Goal: Information Seeking & Learning: Check status

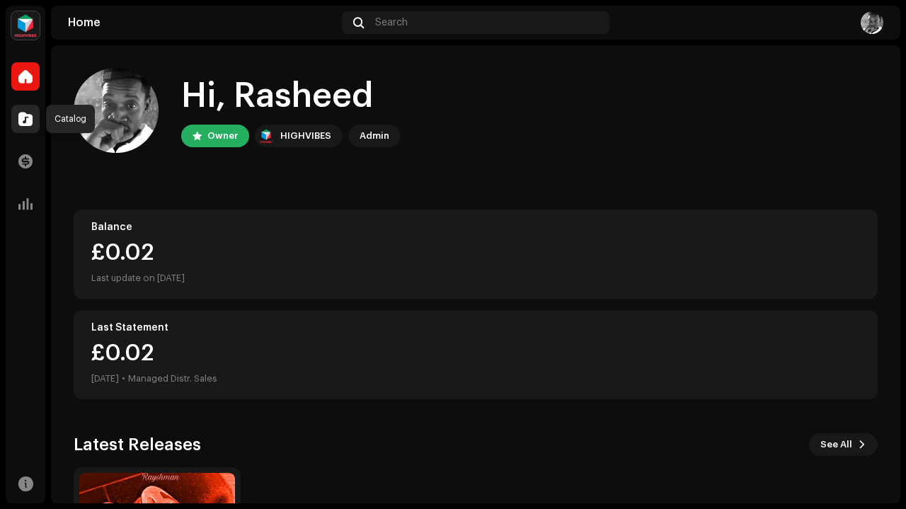
click at [24, 108] on div at bounding box center [25, 119] width 28 height 28
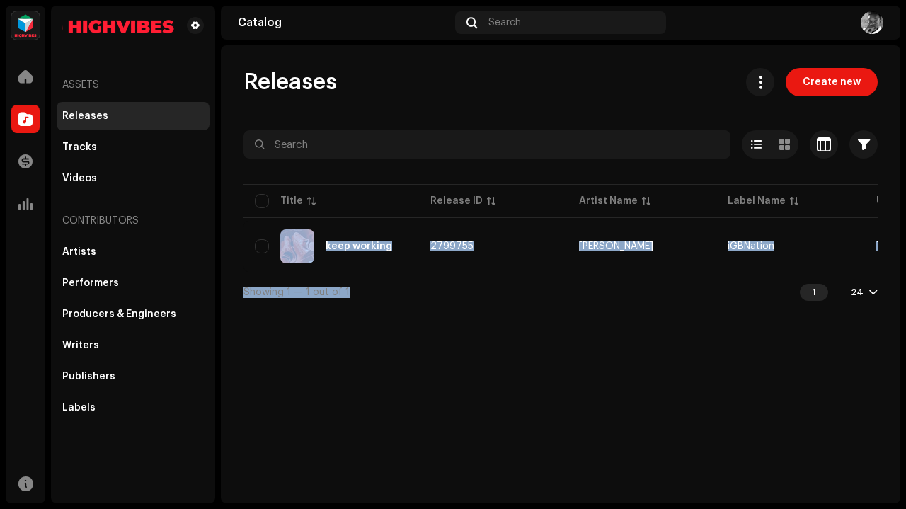
drag, startPoint x: 448, startPoint y: 280, endPoint x: 586, endPoint y: 275, distance: 138.9
click at [586, 275] on div "Selected 0 Options Filters Distribution status Never Distributed Processing Iss…" at bounding box center [561, 219] width 634 height 178
click at [490, 334] on div "Releases Create new Selected 0 Options Filters Distribution status Never Distri…" at bounding box center [561, 274] width 680 height 458
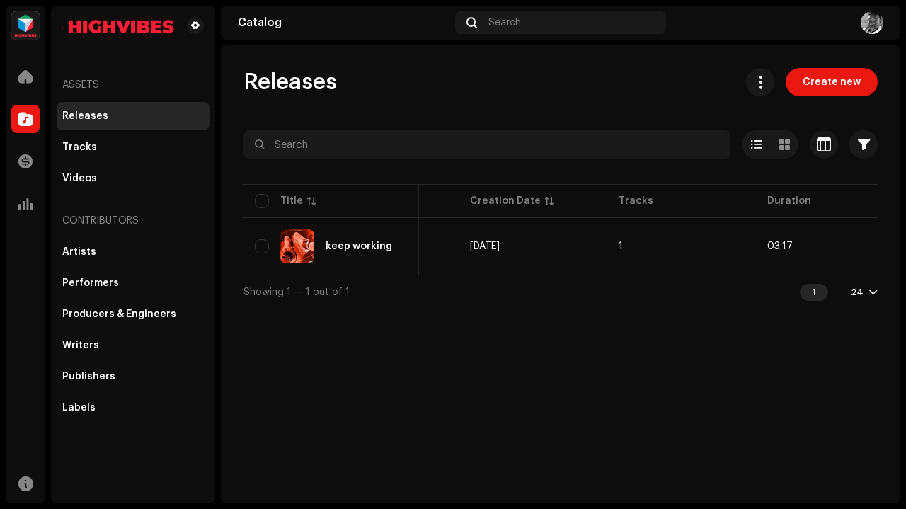
click at [490, 334] on div "Releases Create new Selected 0 Options Filters Distribution status Never Distri…" at bounding box center [561, 274] width 680 height 458
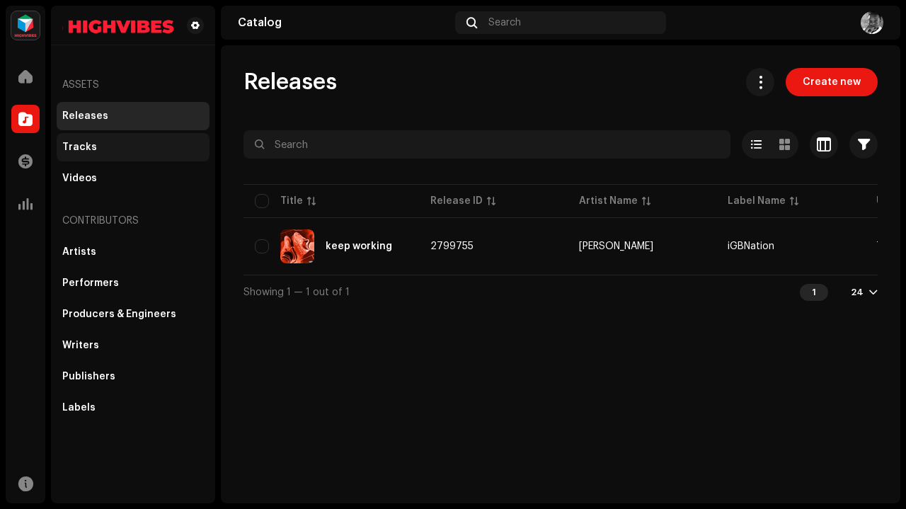
click at [120, 139] on div "Tracks" at bounding box center [133, 147] width 153 height 28
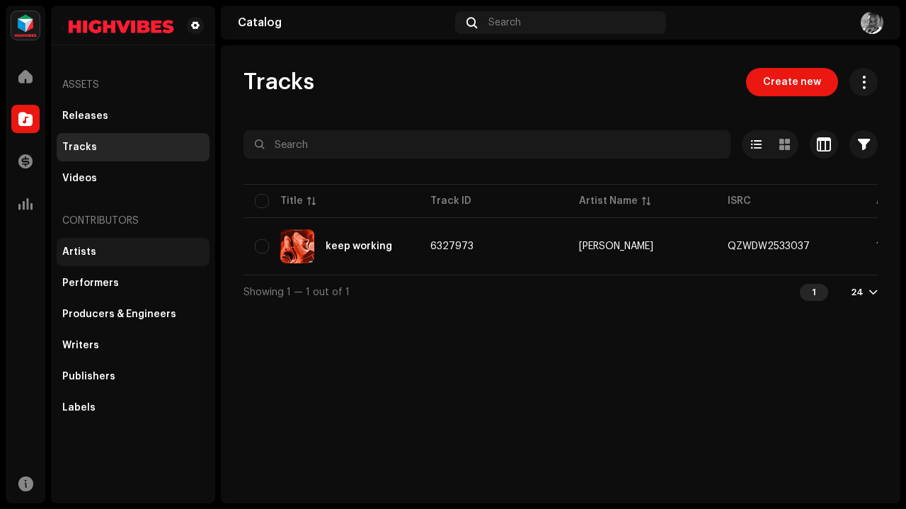
click at [100, 244] on div "Artists" at bounding box center [133, 252] width 153 height 28
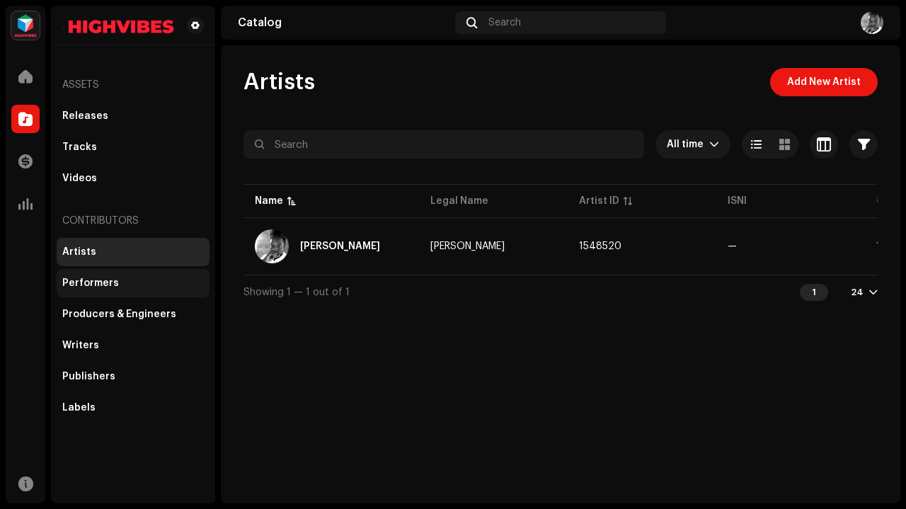
click at [176, 281] on div "Performers" at bounding box center [133, 283] width 142 height 11
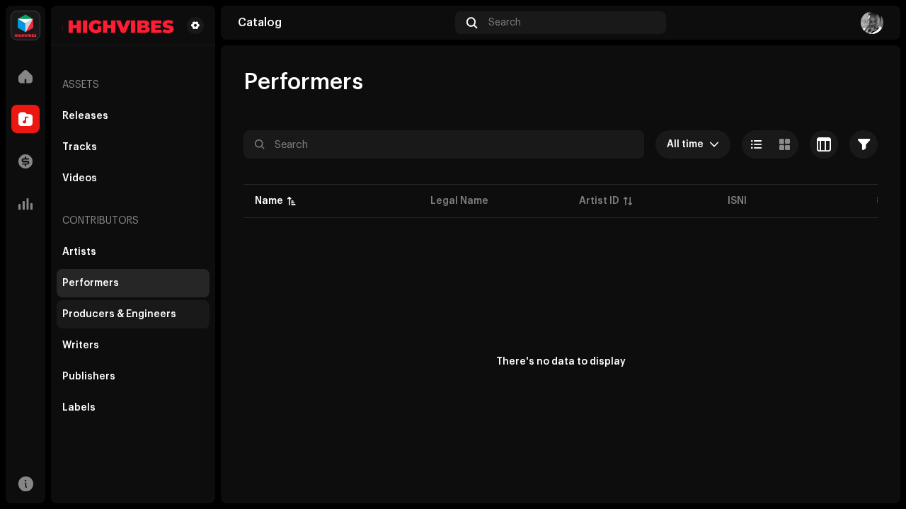
click at [132, 317] on div "Producers & Engineers" at bounding box center [119, 314] width 114 height 11
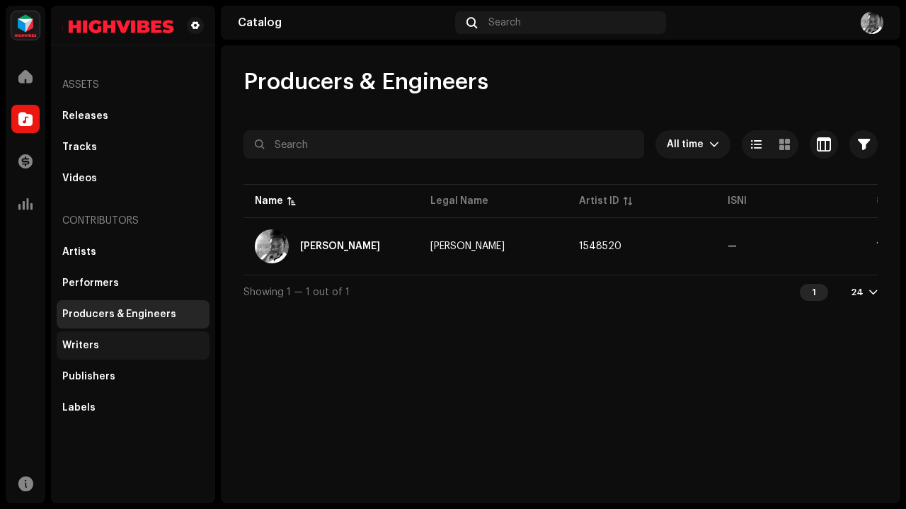
click at [86, 345] on div "Writers" at bounding box center [80, 345] width 37 height 11
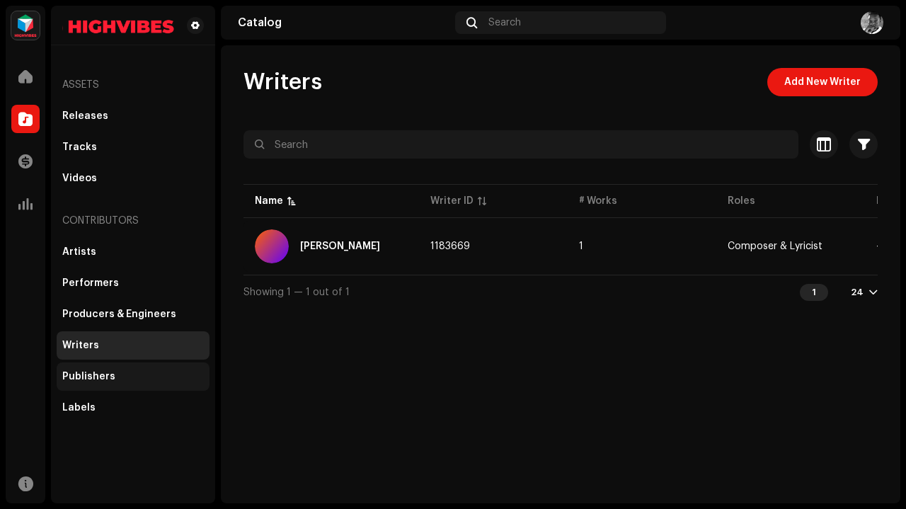
click at [102, 379] on div "Publishers" at bounding box center [88, 376] width 53 height 11
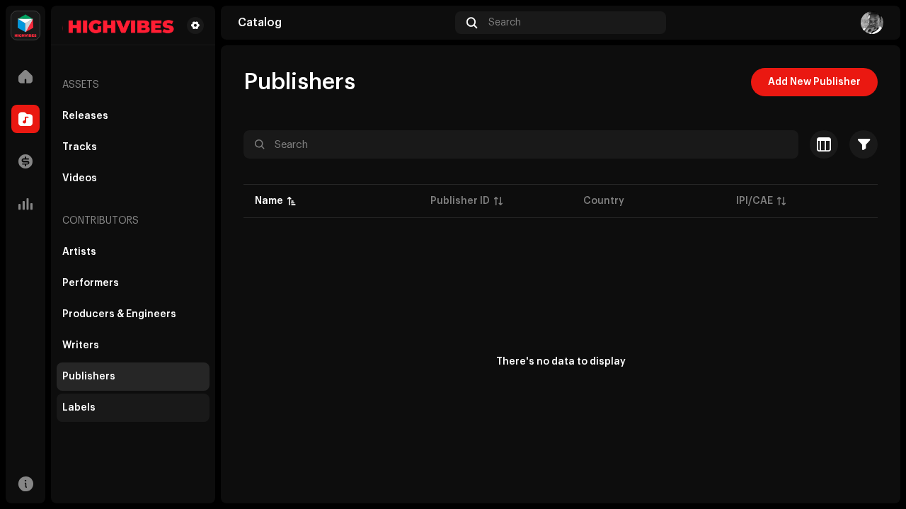
click at [101, 404] on div "Labels" at bounding box center [133, 407] width 142 height 11
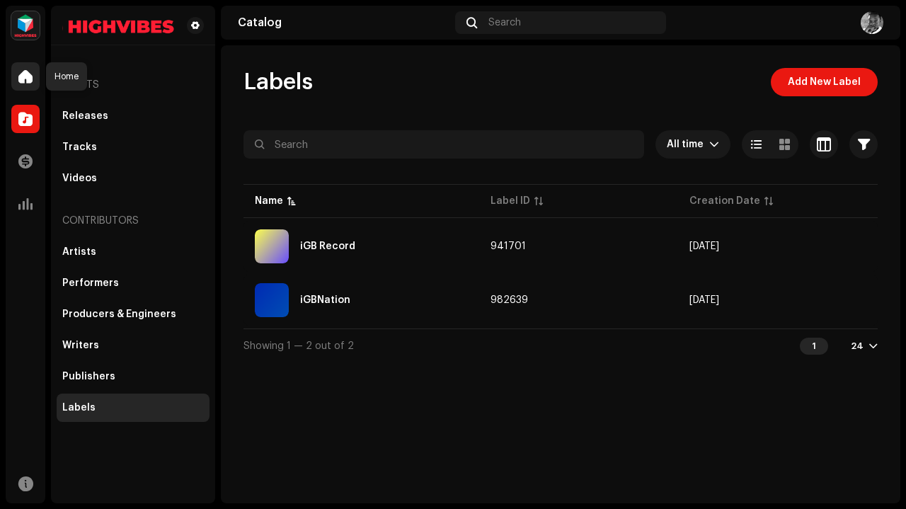
click at [24, 82] on span at bounding box center [25, 76] width 14 height 11
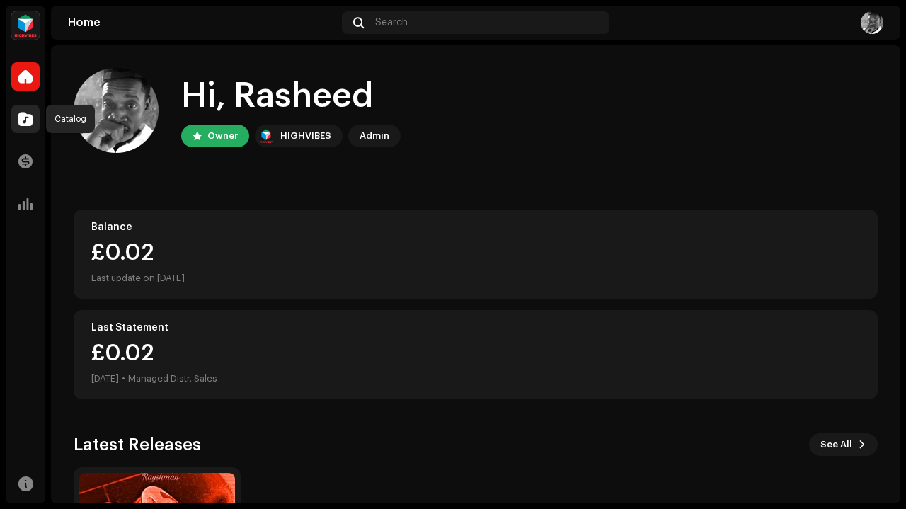
click at [32, 127] on div at bounding box center [25, 119] width 28 height 28
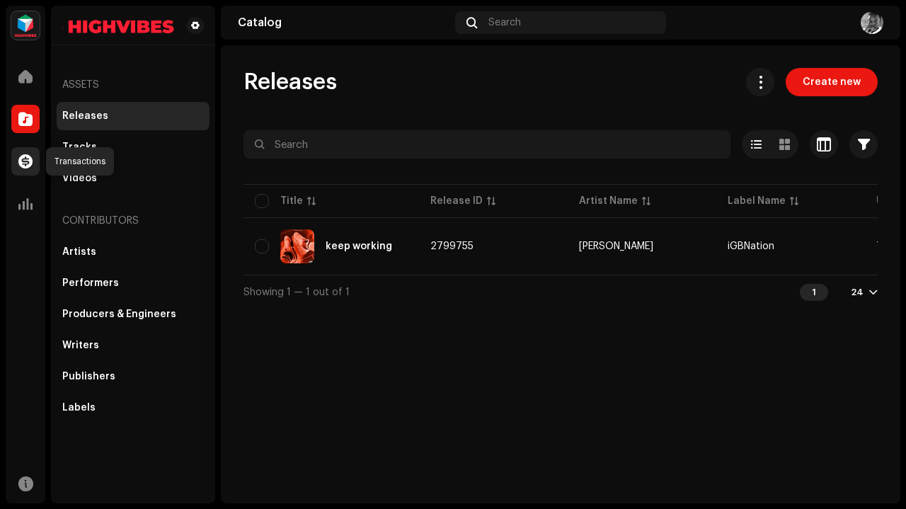
click at [29, 158] on span at bounding box center [25, 161] width 14 height 11
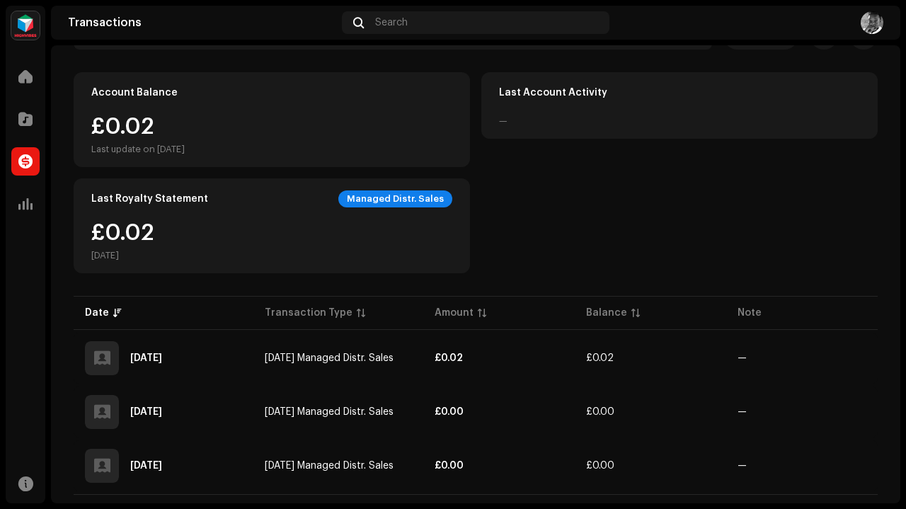
scroll to position [132, 0]
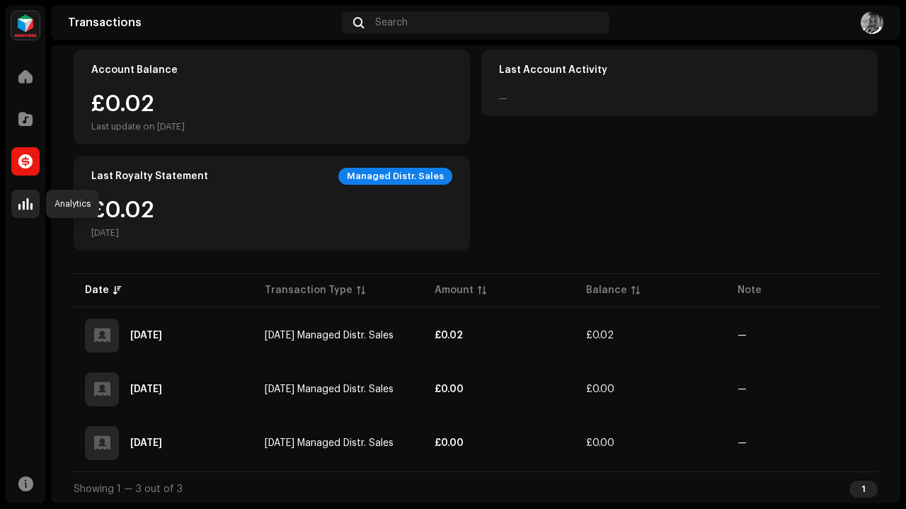
click at [24, 198] on span at bounding box center [25, 203] width 14 height 11
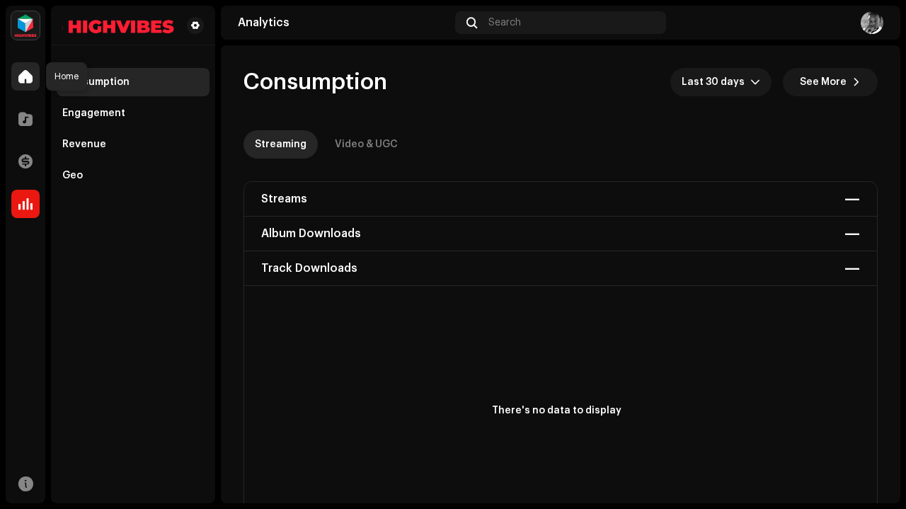
click at [30, 79] on span at bounding box center [25, 76] width 14 height 11
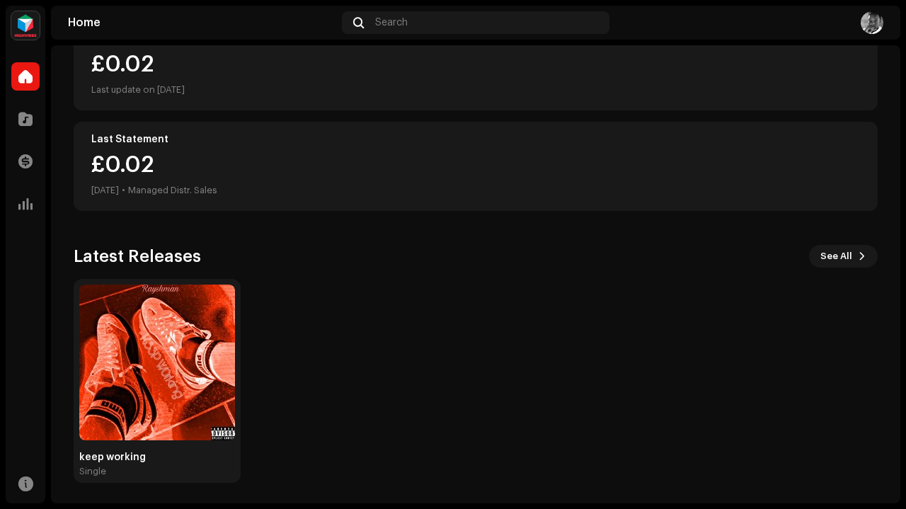
scroll to position [189, 0]
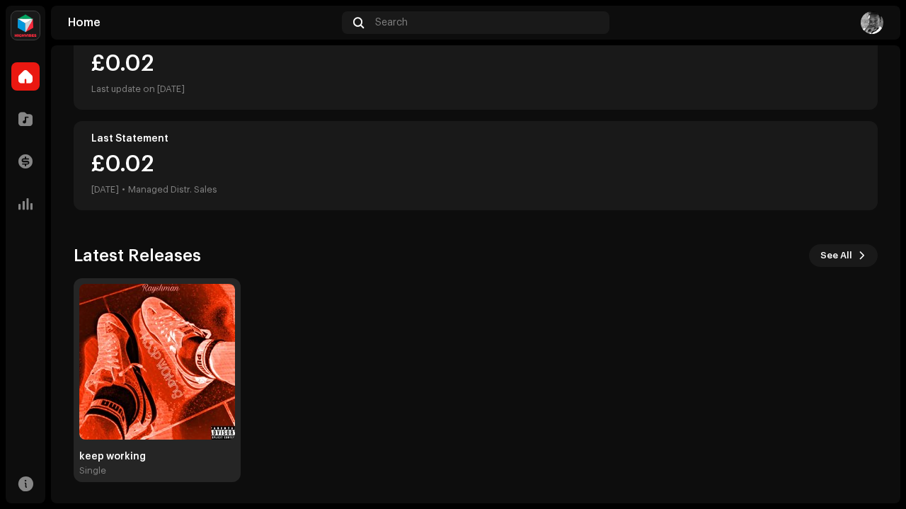
click at [200, 303] on img at bounding box center [157, 362] width 156 height 156
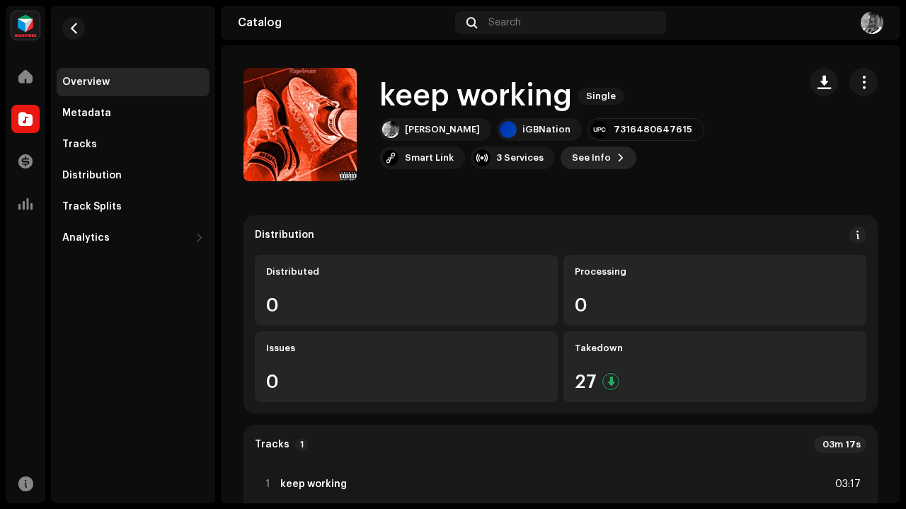
click at [617, 162] on span at bounding box center [621, 157] width 8 height 11
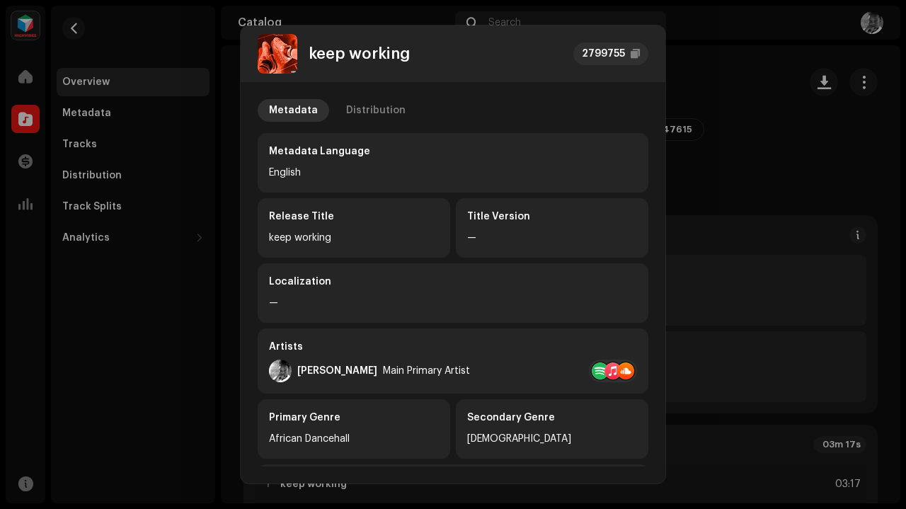
scroll to position [286, 0]
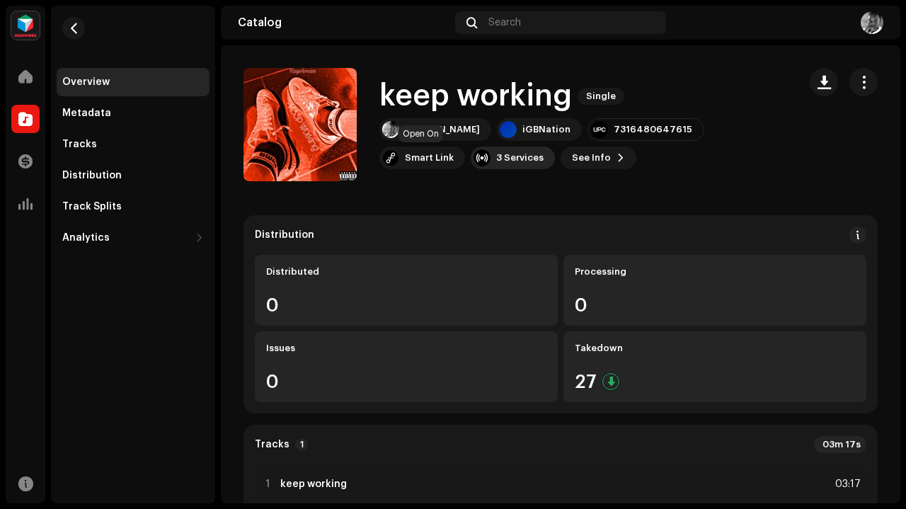
click at [471, 161] on div "3 Services" at bounding box center [513, 158] width 84 height 23
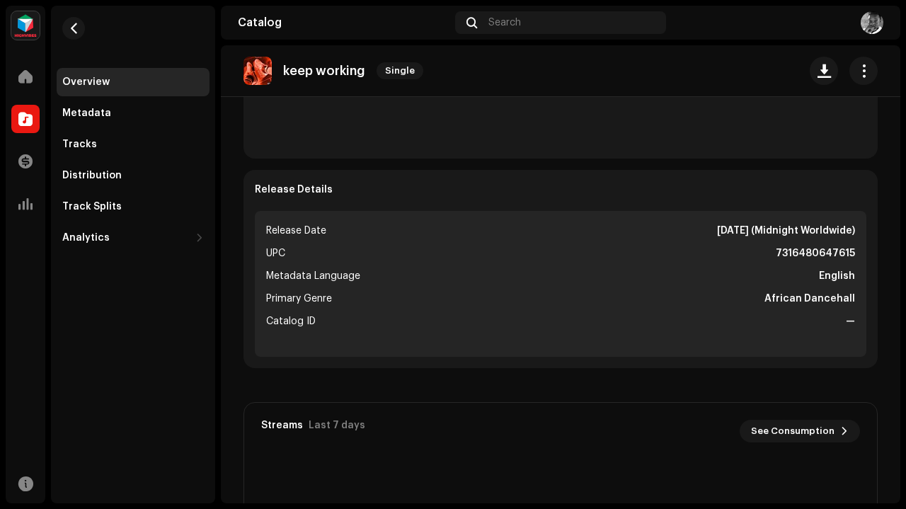
scroll to position [466, 0]
click at [110, 110] on div "Metadata" at bounding box center [133, 113] width 142 height 11
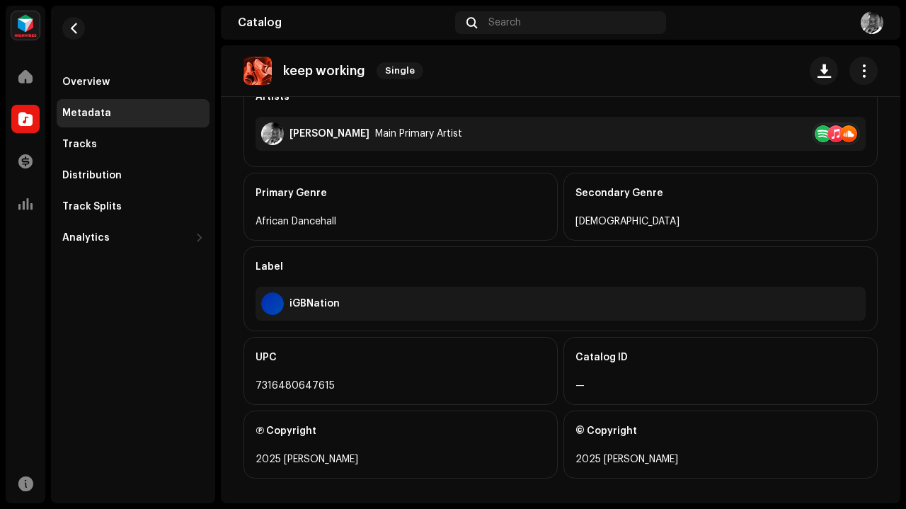
scroll to position [404, 0]
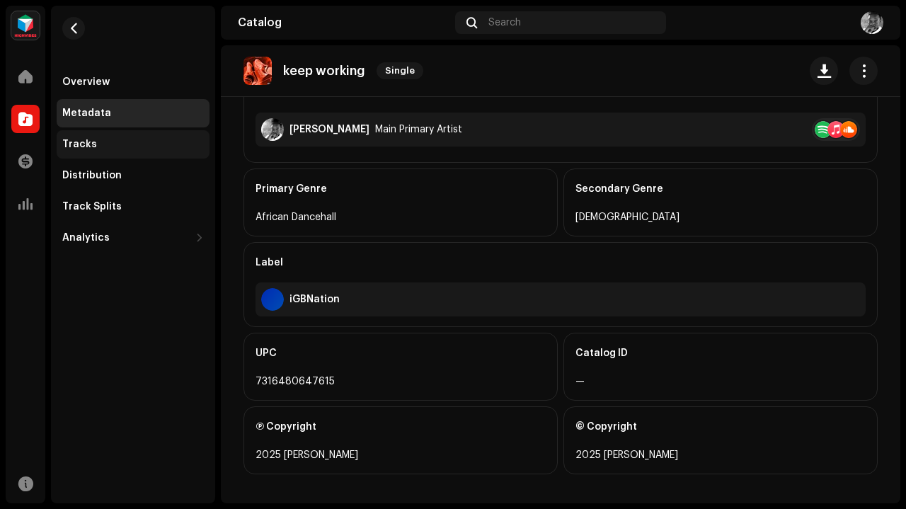
click at [118, 153] on div "Tracks" at bounding box center [133, 144] width 153 height 28
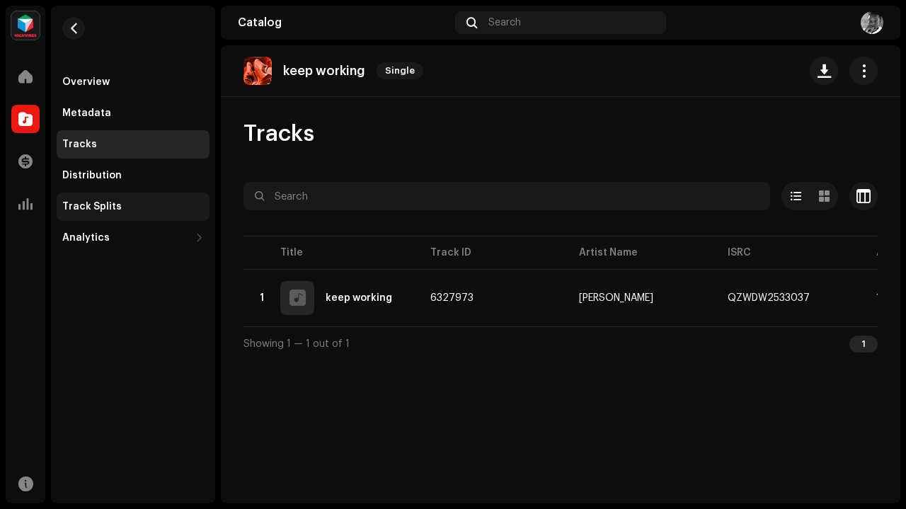
click at [106, 193] on div "Track Splits" at bounding box center [133, 207] width 153 height 28
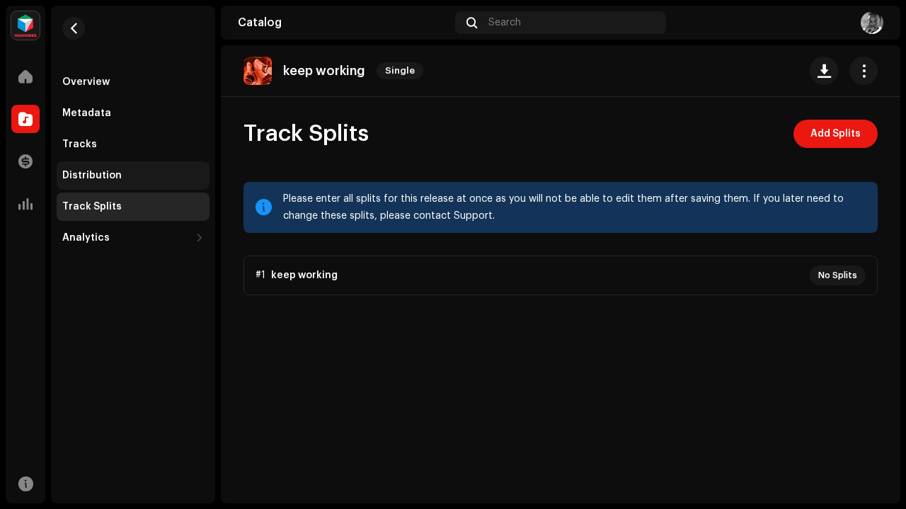
click at [127, 174] on div "Distribution" at bounding box center [133, 175] width 142 height 11
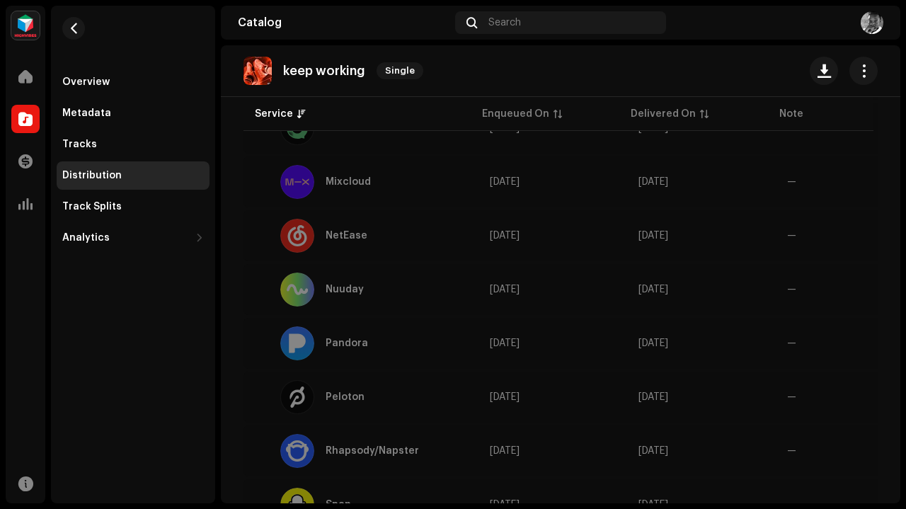
scroll to position [817, 0]
click at [112, 210] on div "Track Splits" at bounding box center [91, 206] width 59 height 11
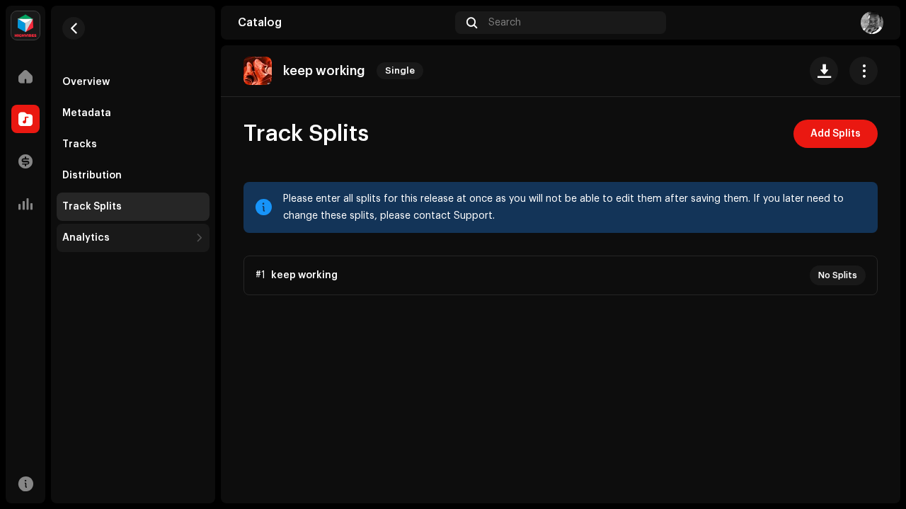
click at [127, 229] on div "Analytics" at bounding box center [133, 238] width 153 height 28
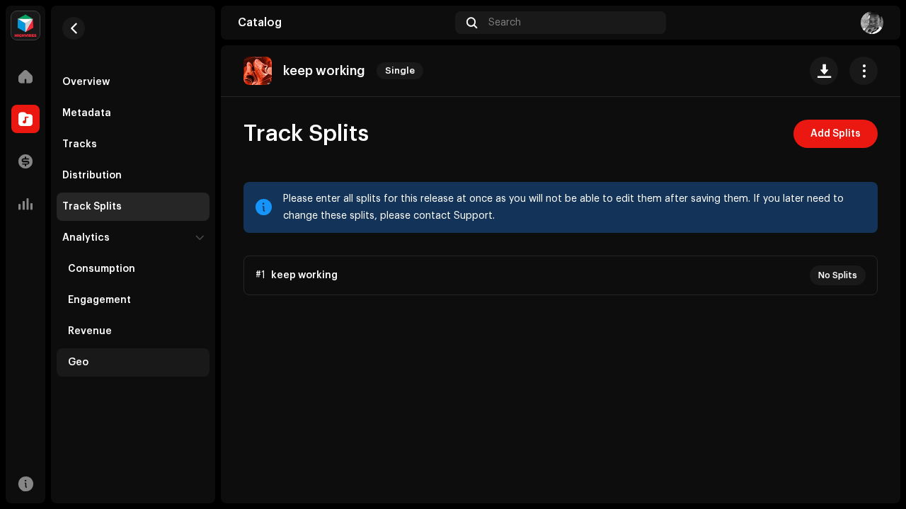
click at [97, 357] on div "Geo" at bounding box center [136, 362] width 136 height 11
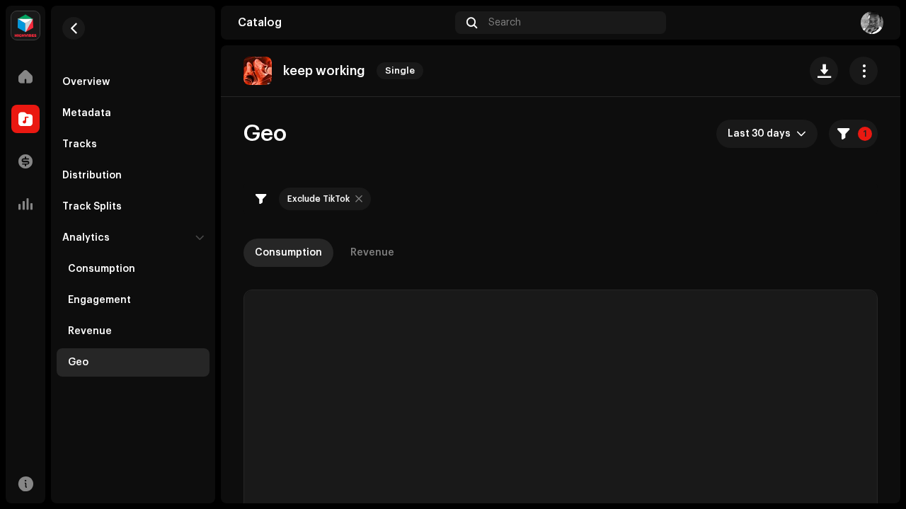
checkbox input "true"
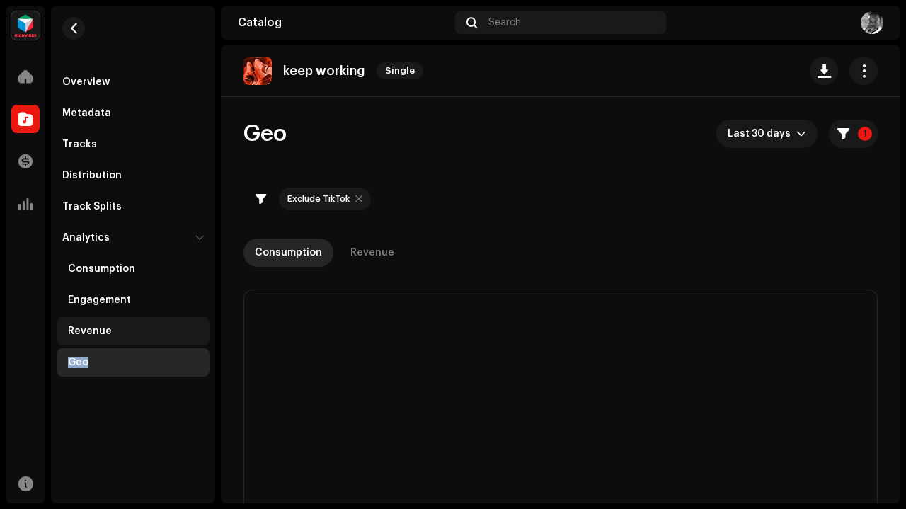
drag, startPoint x: 97, startPoint y: 356, endPoint x: 131, endPoint y: 331, distance: 42.5
click at [131, 331] on div "Consumption Engagement Revenue Geo" at bounding box center [133, 314] width 153 height 125
click at [131, 331] on div "Revenue" at bounding box center [136, 331] width 136 height 11
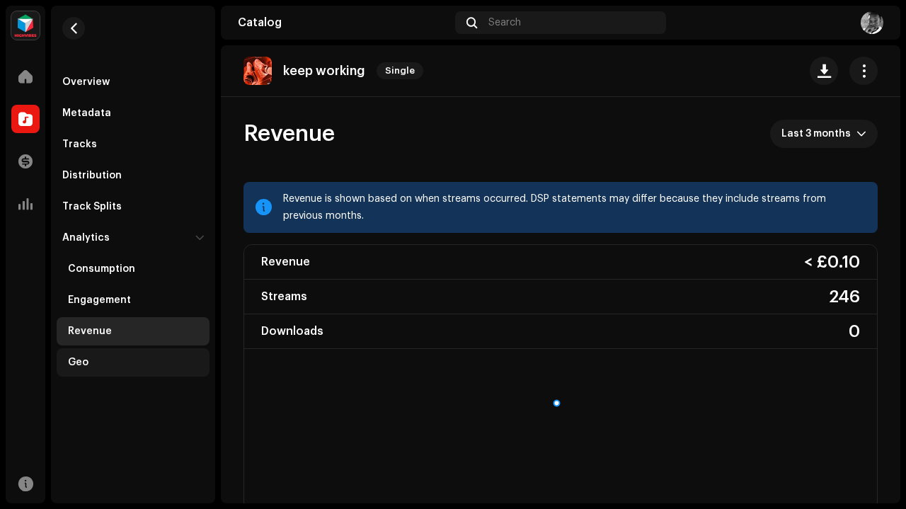
click at [144, 363] on div "Geo" at bounding box center [136, 362] width 136 height 11
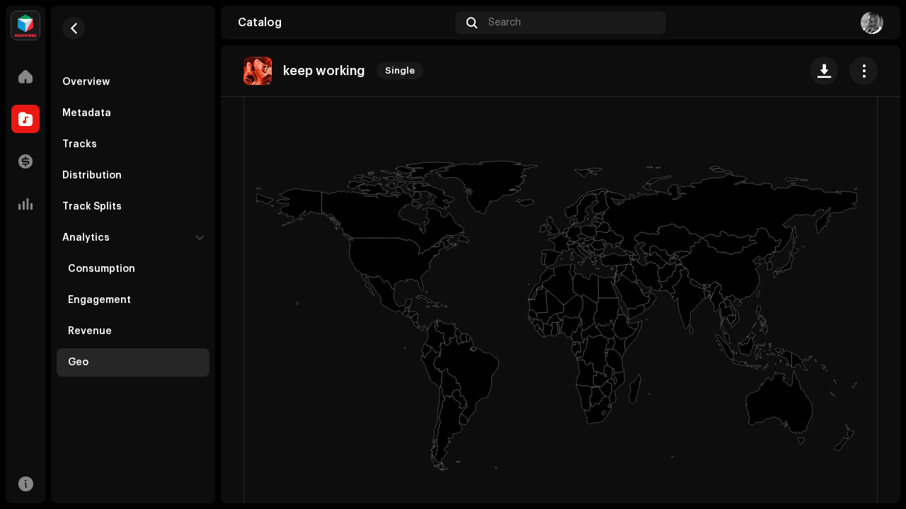
scroll to position [337, 0]
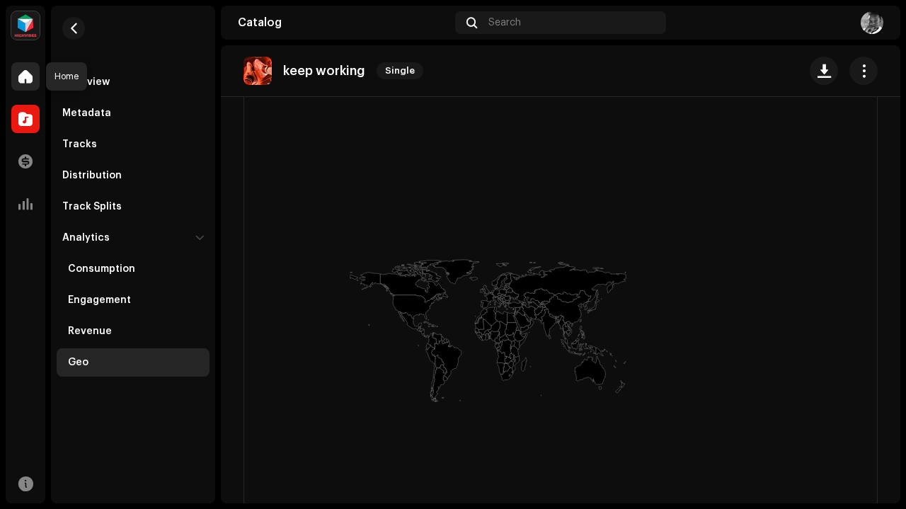
click at [27, 79] on span at bounding box center [25, 76] width 14 height 11
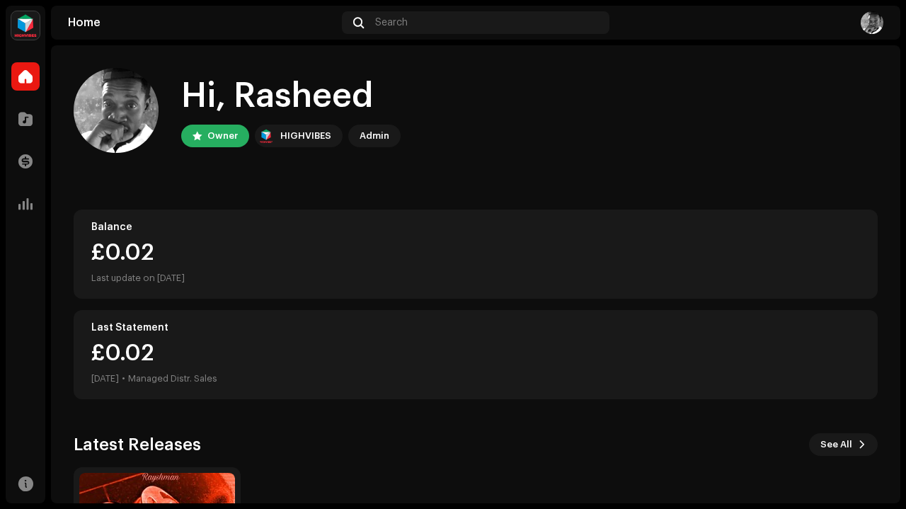
click at [879, 17] on img at bounding box center [872, 22] width 23 height 23
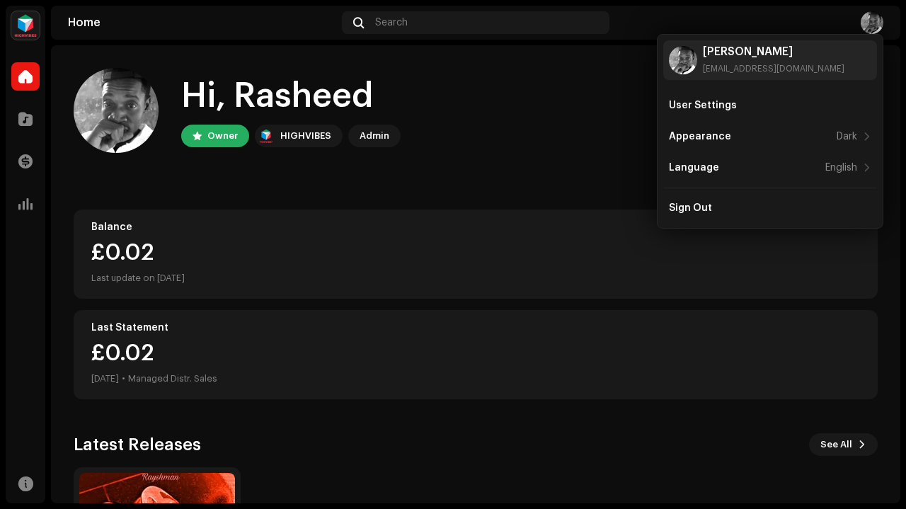
drag, startPoint x: 716, startPoint y: 200, endPoint x: 414, endPoint y: 57, distance: 334.8
click at [414, 57] on body "Rayshman Home Catalog Transactions Analytics Resources Home Search Hi, [PERSON_…" at bounding box center [453, 254] width 906 height 509
click at [374, 134] on div "Admin" at bounding box center [375, 135] width 30 height 17
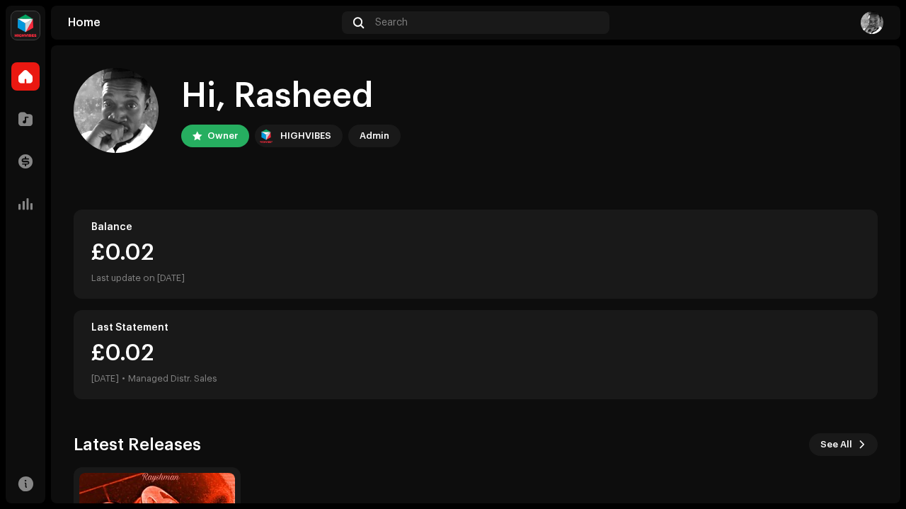
click at [433, 144] on div "Hi, [PERSON_NAME] Owner HIGHVIBES Admin" at bounding box center [476, 110] width 804 height 85
click at [374, 130] on div "Admin" at bounding box center [375, 135] width 30 height 17
click at [30, 157] on span at bounding box center [25, 161] width 14 height 11
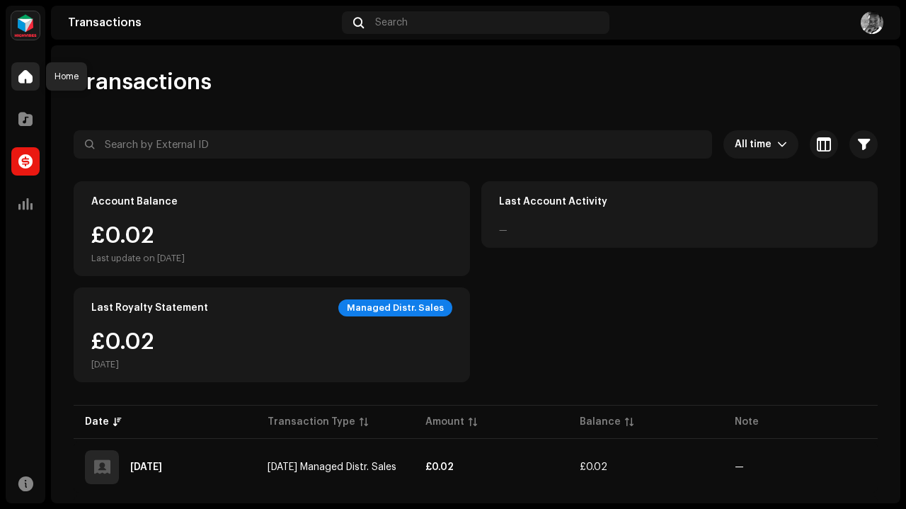
click at [31, 74] on span at bounding box center [25, 76] width 14 height 11
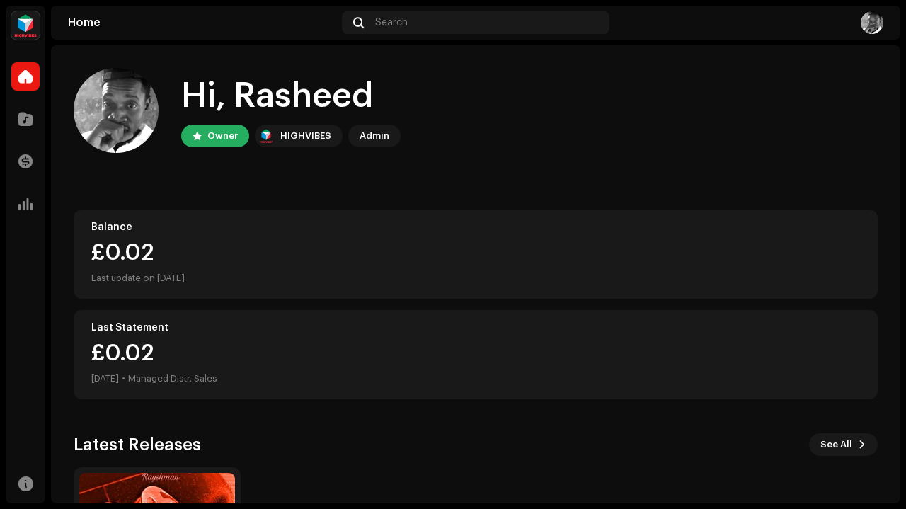
click at [25, 25] on img at bounding box center [25, 25] width 28 height 28
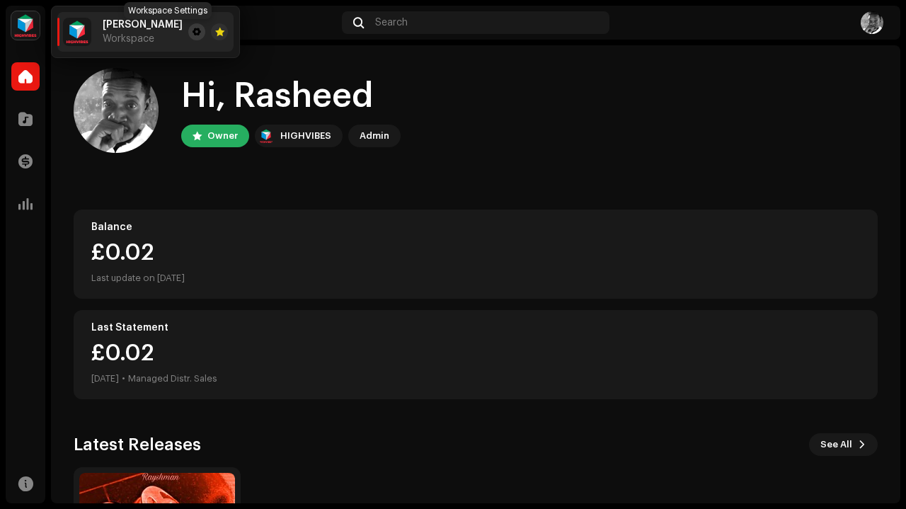
click at [193, 32] on span at bounding box center [197, 31] width 8 height 11
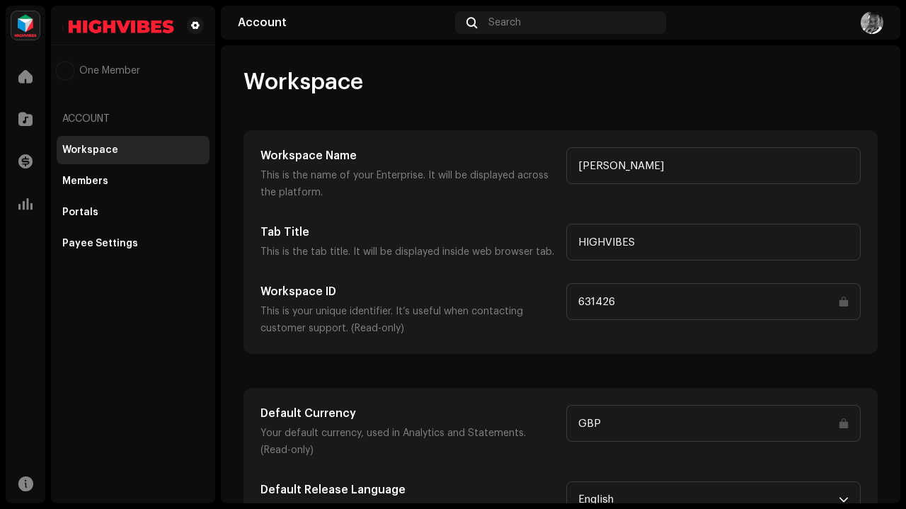
scroll to position [30, 0]
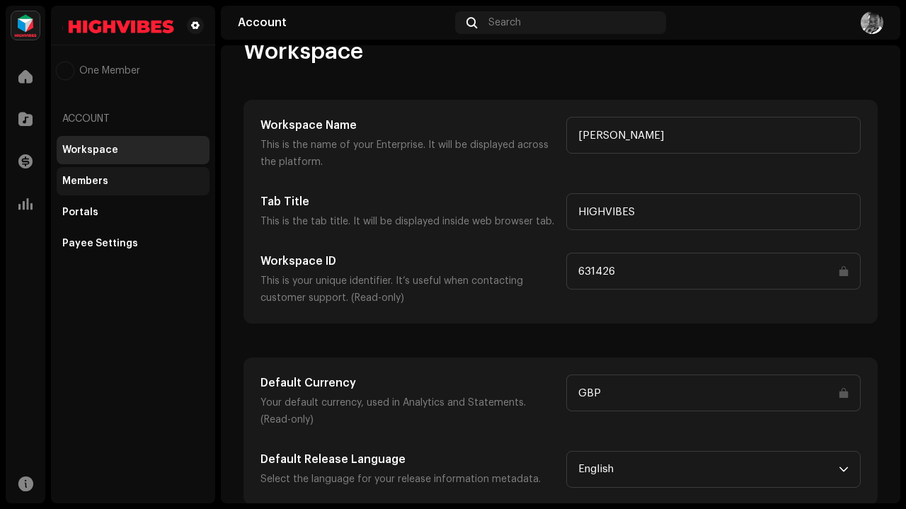
click at [115, 176] on div "Members" at bounding box center [133, 181] width 142 height 11
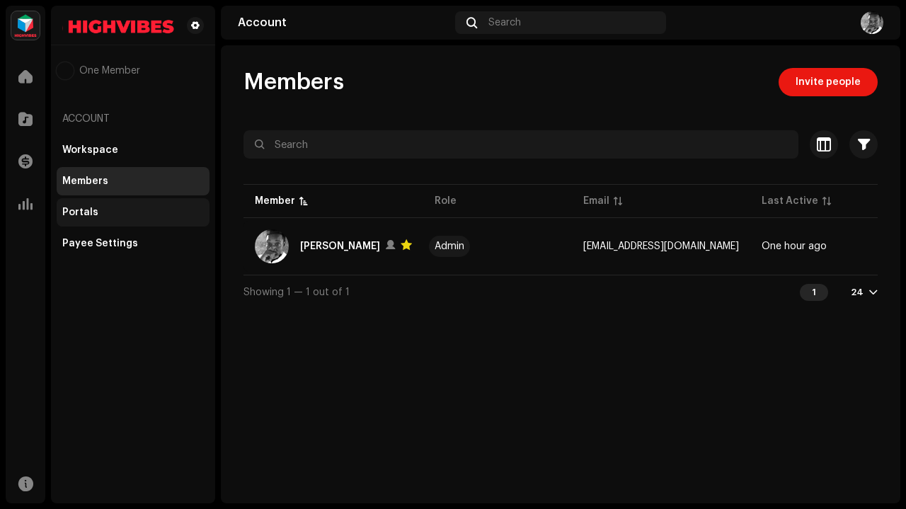
click at [109, 212] on div "Portals" at bounding box center [133, 212] width 142 height 11
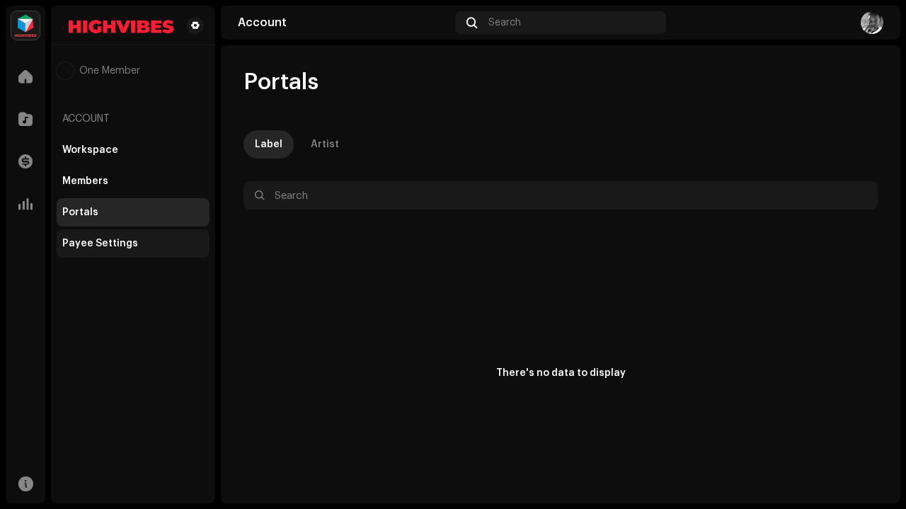
click at [109, 238] on div "Payee Settings" at bounding box center [100, 243] width 76 height 11
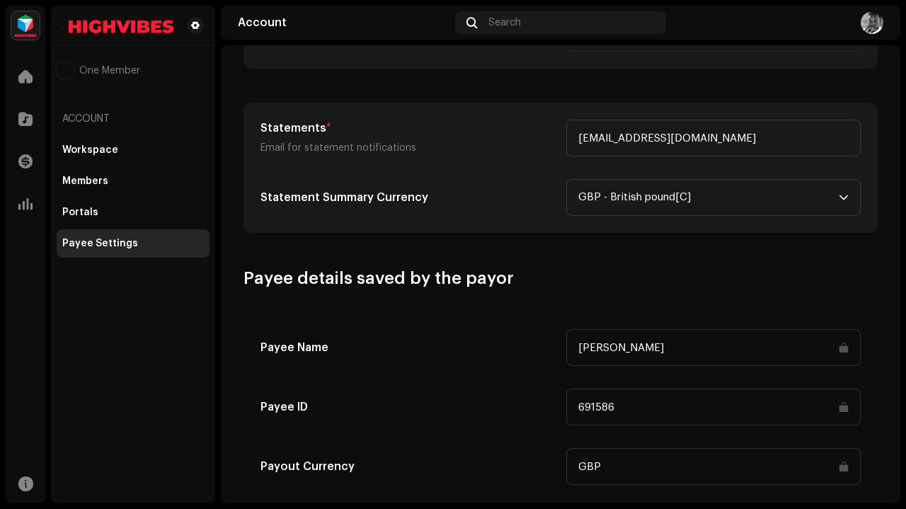
scroll to position [665, 0]
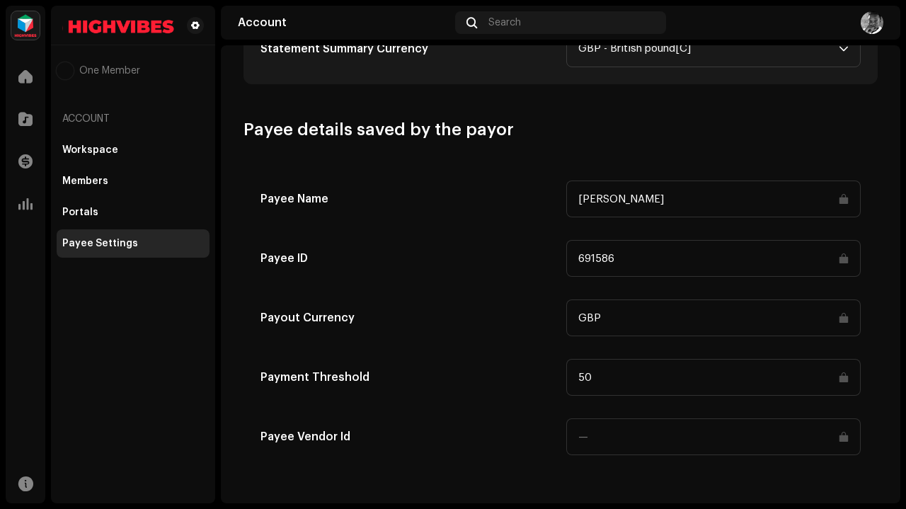
click at [538, 176] on div "Payee Name [PERSON_NAME] Payee ID 691586 Payout Currency GBP Payment Threshold …" at bounding box center [560, 317] width 633 height 307
click at [105, 208] on div "Portals" at bounding box center [133, 212] width 142 height 11
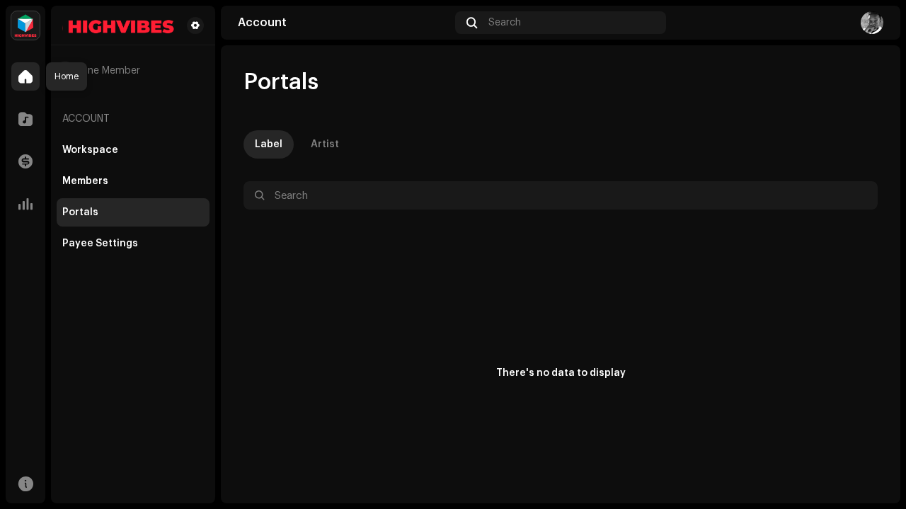
click at [23, 72] on span at bounding box center [25, 76] width 14 height 11
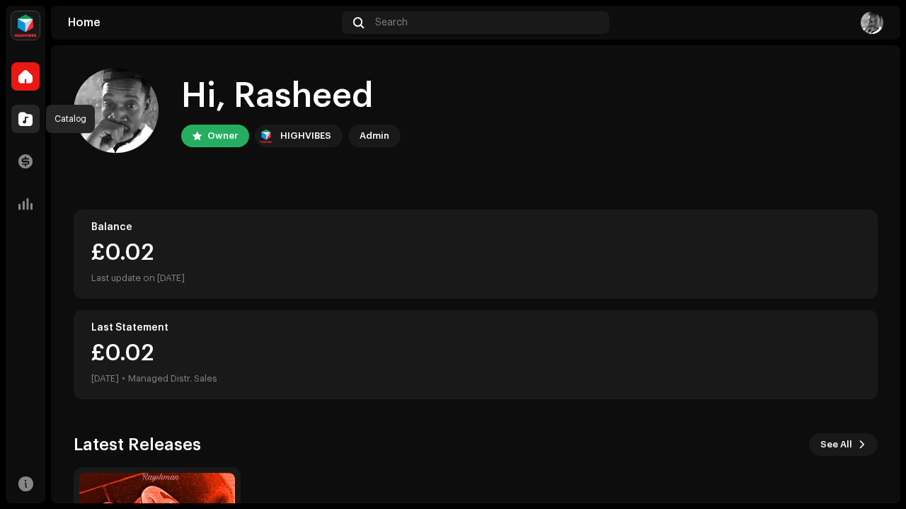
click at [28, 114] on span at bounding box center [25, 118] width 14 height 11
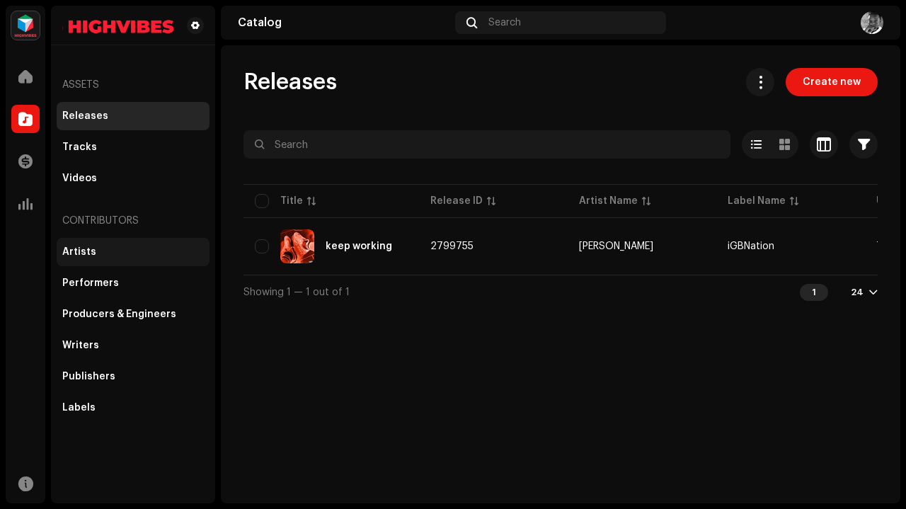
click at [162, 253] on div "Artists" at bounding box center [133, 251] width 142 height 11
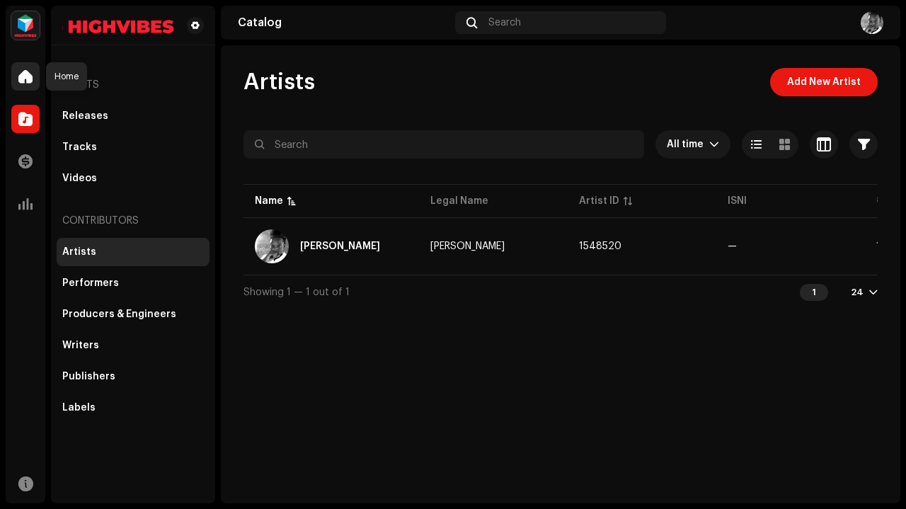
click at [22, 74] on span at bounding box center [25, 76] width 14 height 11
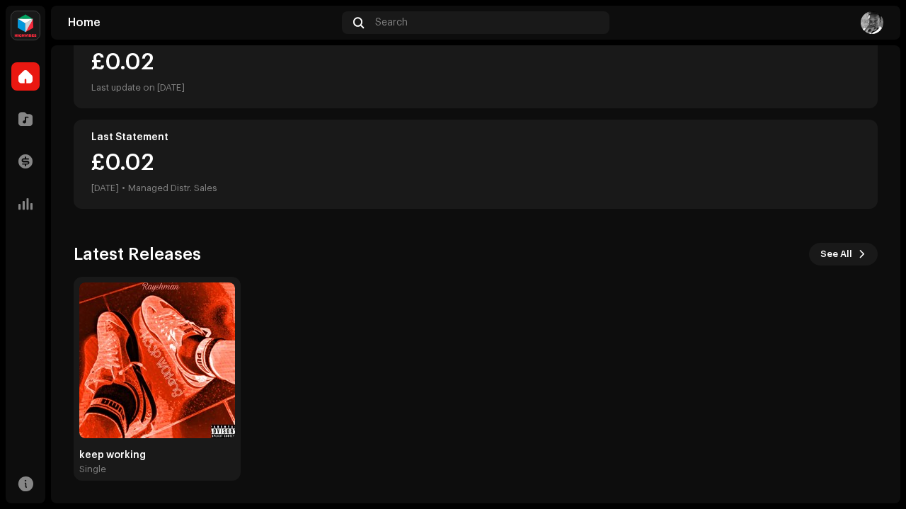
scroll to position [189, 0]
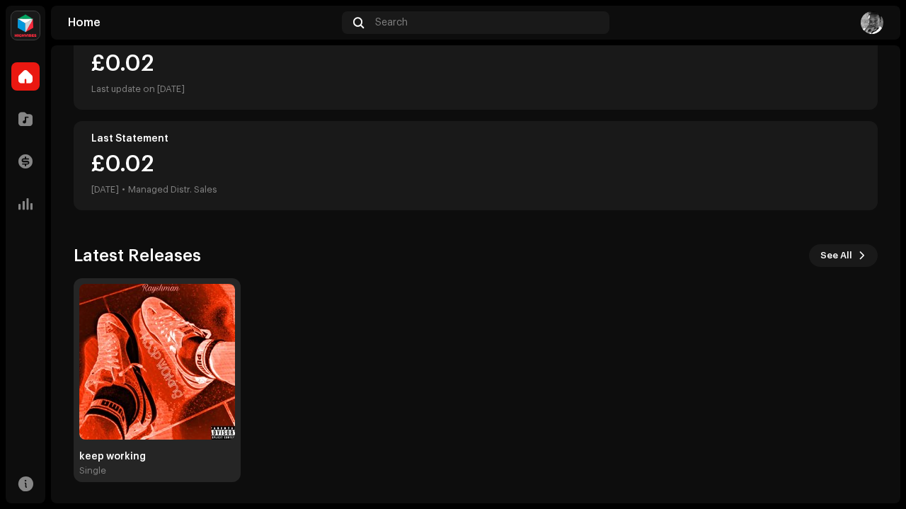
click at [180, 324] on img at bounding box center [157, 362] width 156 height 156
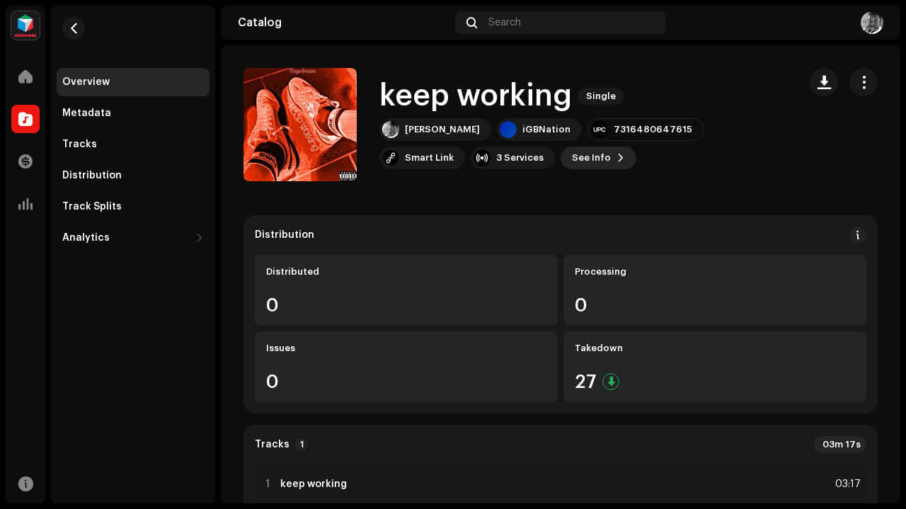
click at [561, 154] on button "See Info" at bounding box center [599, 158] width 76 height 23
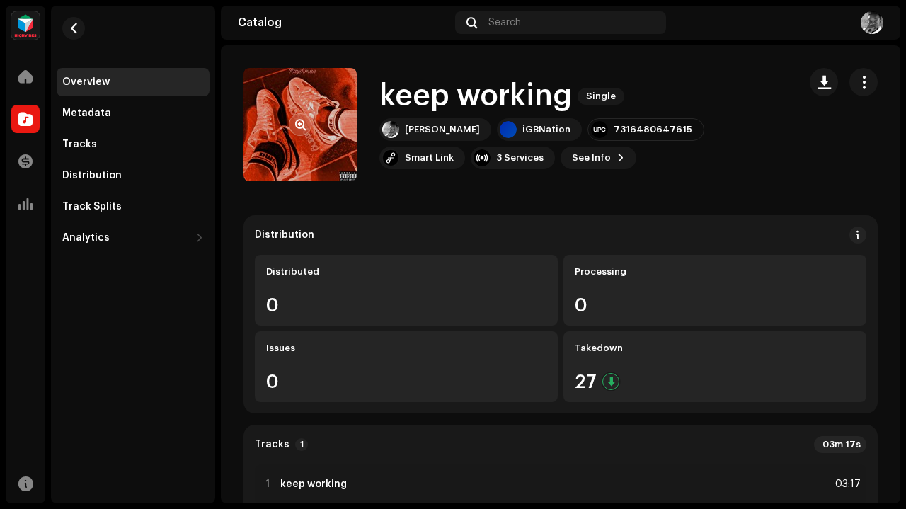
drag, startPoint x: 855, startPoint y: 81, endPoint x: 302, endPoint y: 120, distance: 553.7
click at [302, 120] on span "button" at bounding box center [300, 124] width 11 height 11
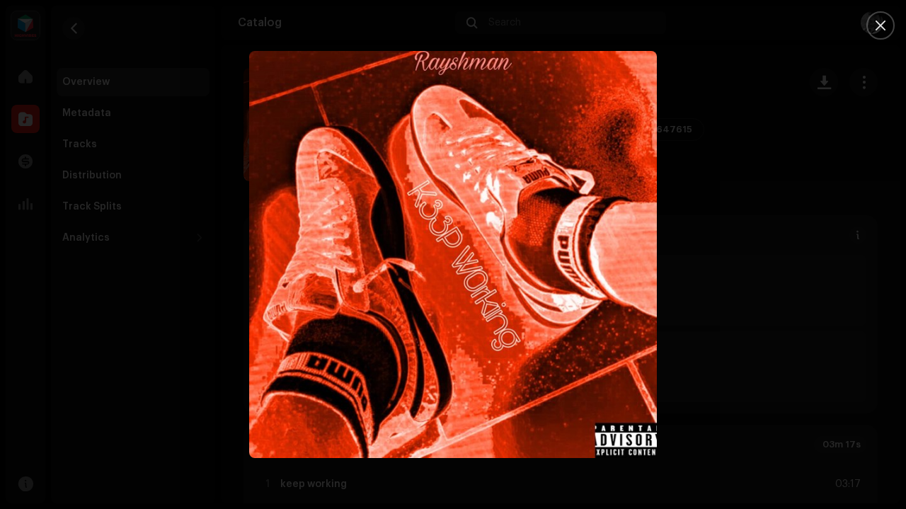
click at [426, 232] on img "1" at bounding box center [452, 254] width 407 height 407
click at [768, 214] on div at bounding box center [453, 254] width 906 height 509
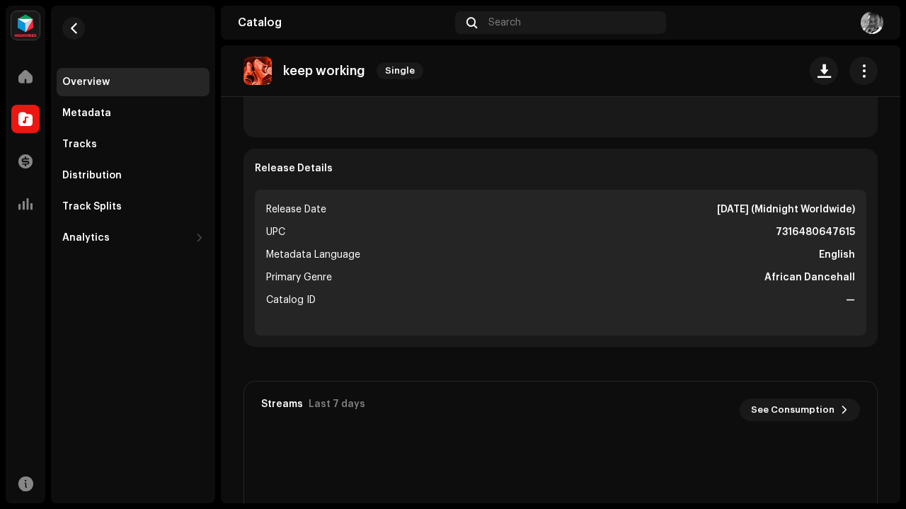
scroll to position [486, 0]
click at [132, 195] on div "Track Splits" at bounding box center [133, 207] width 153 height 28
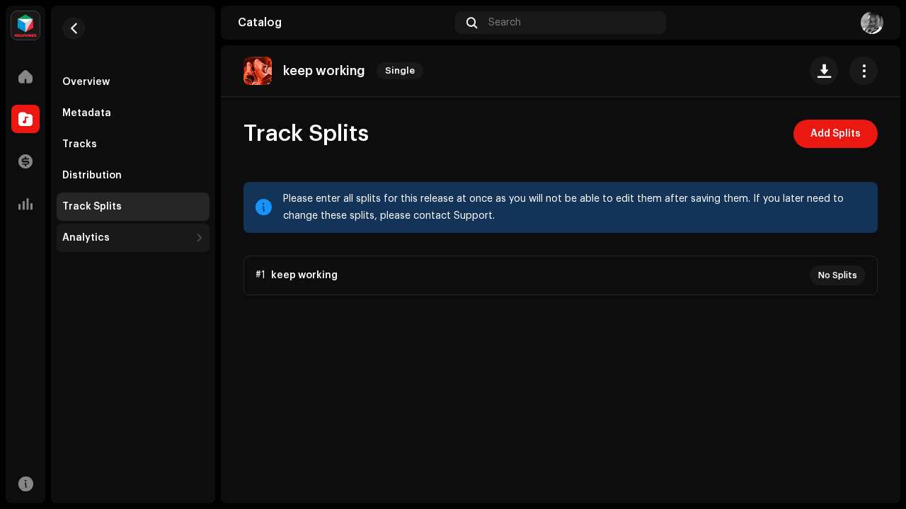
click at [100, 240] on div "Analytics" at bounding box center [85, 237] width 47 height 11
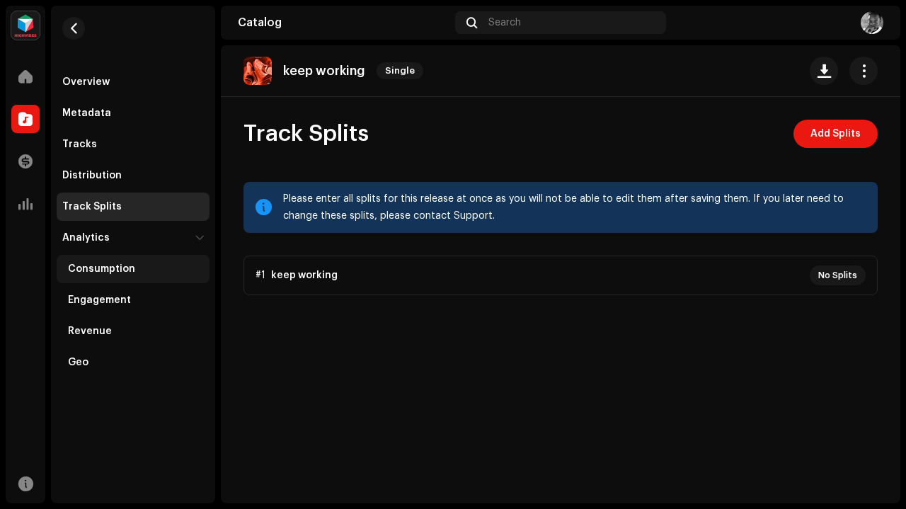
click at [106, 269] on div "Consumption" at bounding box center [101, 268] width 67 height 11
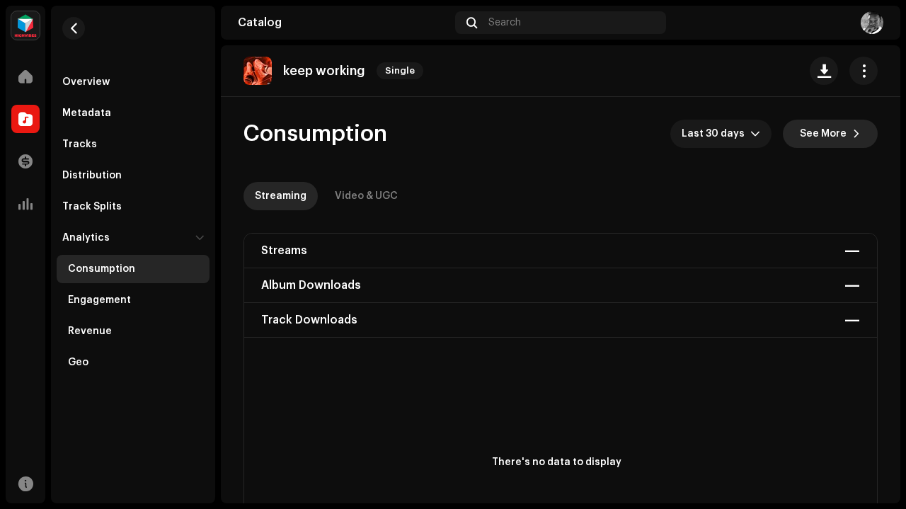
click at [828, 135] on span "See More" at bounding box center [823, 134] width 47 height 28
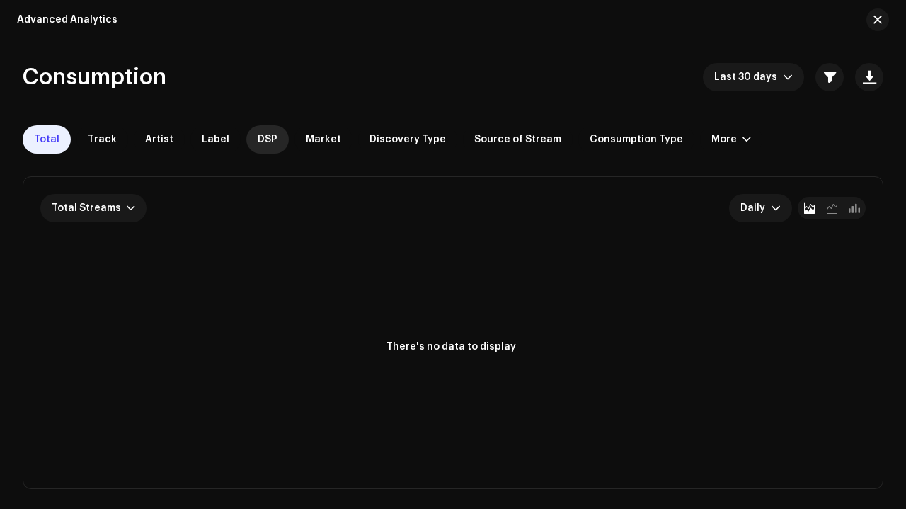
click at [258, 139] on span "DSP" at bounding box center [268, 139] width 20 height 11
click at [743, 136] on div at bounding box center [747, 139] width 8 height 11
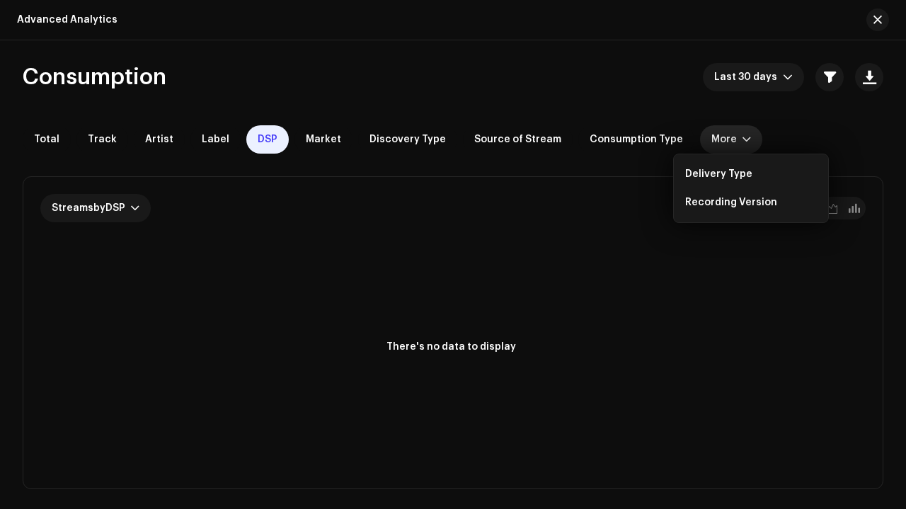
click at [542, 249] on div "Streams by DSP Daily Total 0 Selected 0 There's no data to display" at bounding box center [453, 333] width 860 height 312
